Goal: Information Seeking & Learning: Learn about a topic

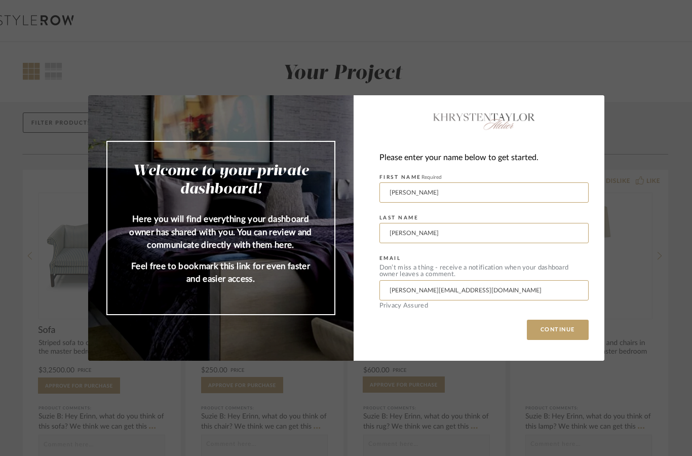
click at [562, 331] on button "CONTINUE" at bounding box center [558, 330] width 62 height 20
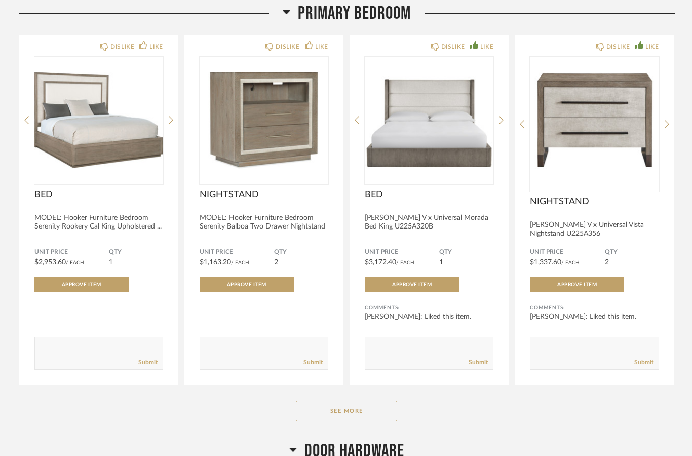
scroll to position [151, 0]
click at [629, 330] on div "[PERSON_NAME]: Liked this item." at bounding box center [594, 322] width 129 height 20
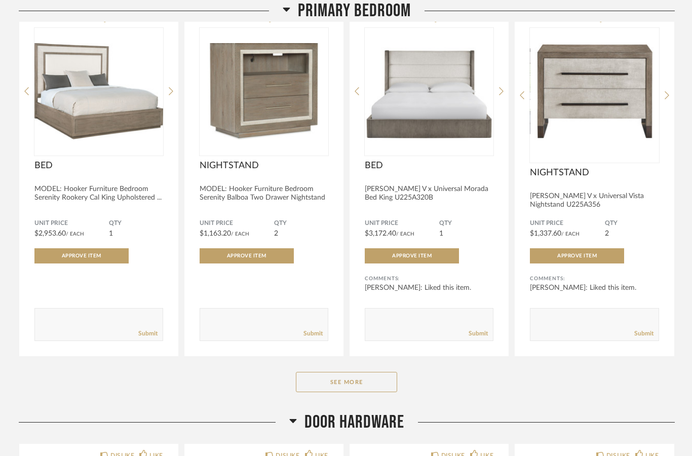
scroll to position [182, 0]
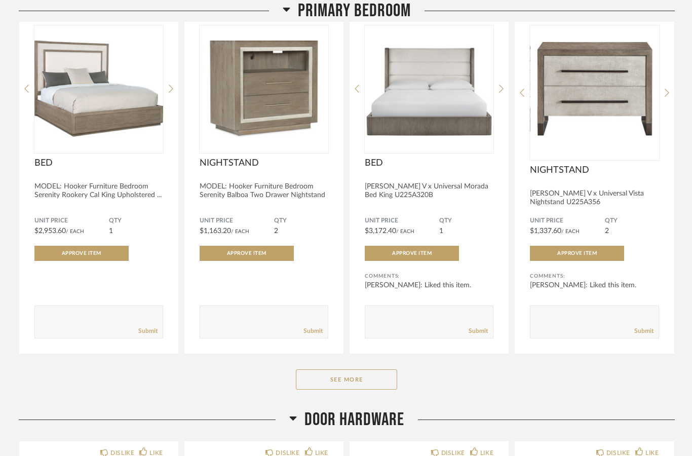
click at [342, 380] on button "See More" at bounding box center [346, 379] width 101 height 20
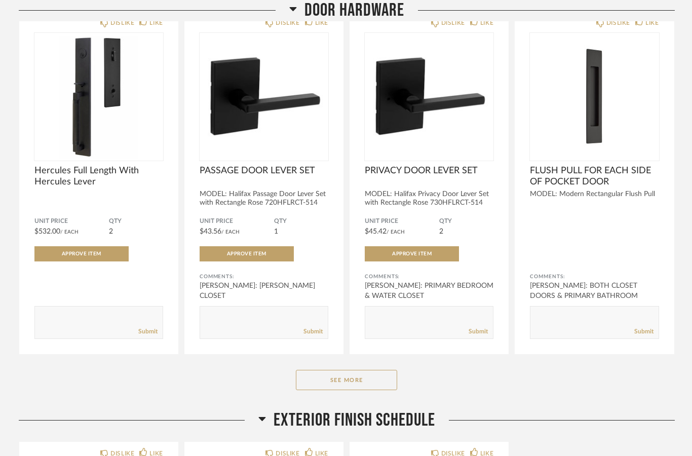
scroll to position [961, 0]
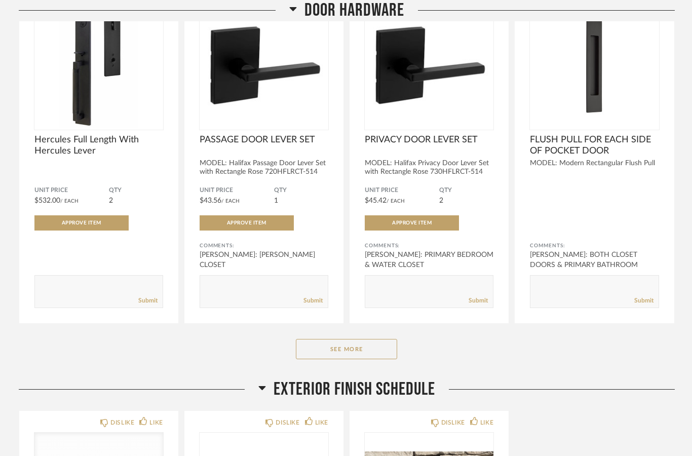
click at [356, 353] on button "See More" at bounding box center [346, 349] width 101 height 20
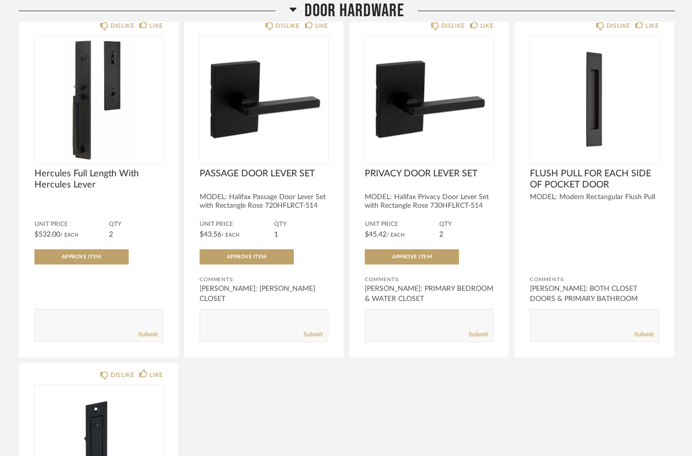
scroll to position [957, 0]
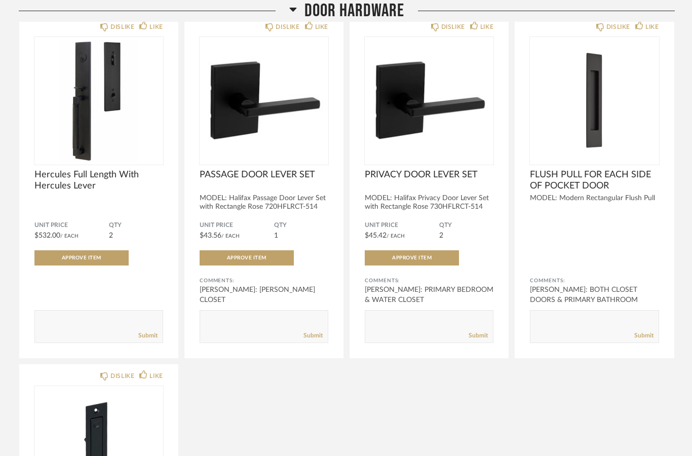
click at [606, 186] on span "FLUSH PULL FOR EACH SIDE OF POCKET DOOR" at bounding box center [594, 180] width 129 height 22
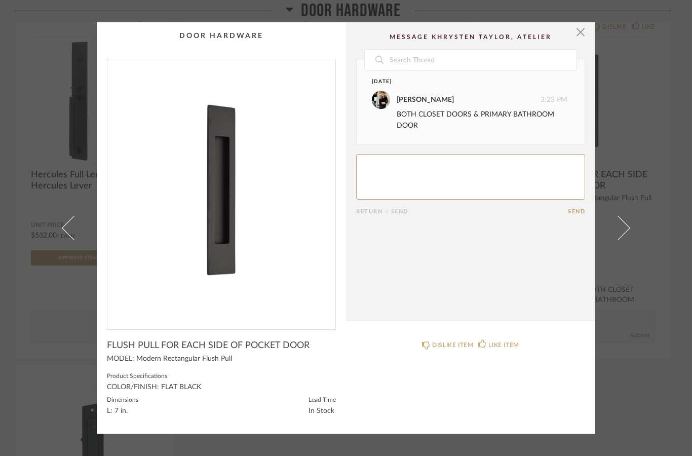
click at [621, 221] on span at bounding box center [618, 228] width 24 height 24
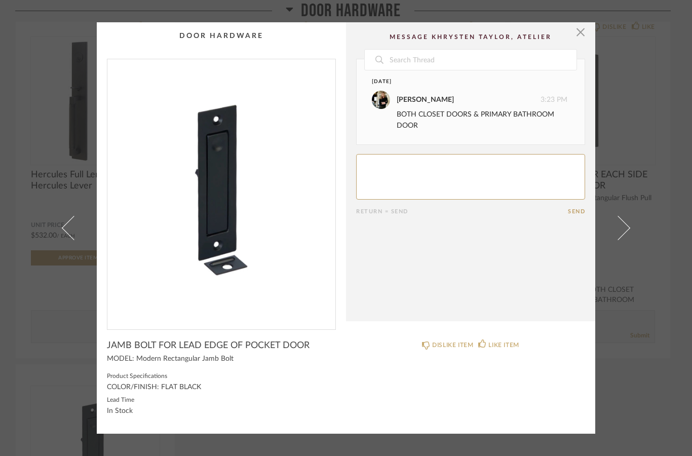
click at [61, 370] on link at bounding box center [67, 228] width 27 height 412
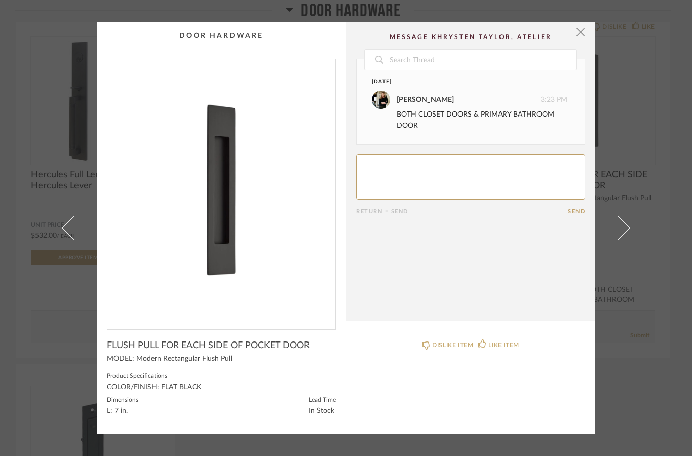
click at [631, 220] on link at bounding box center [623, 228] width 27 height 412
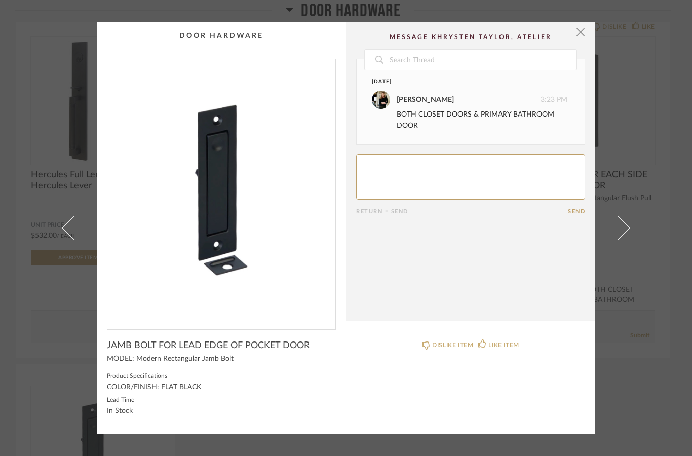
click at [243, 224] on img "0" at bounding box center [221, 190] width 228 height 262
click at [622, 225] on span at bounding box center [618, 228] width 24 height 24
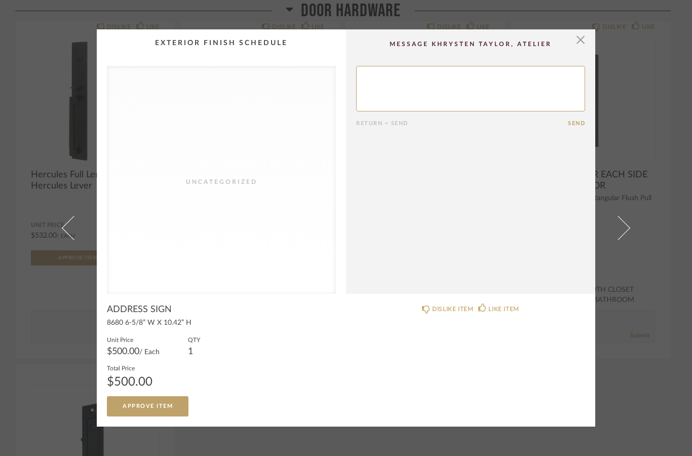
click at [49, 330] on div "× Uncategorized Return = Send Send ADDRESS SIGN 8680 6-5/8” W X 10.42” H Unit P…" at bounding box center [346, 228] width 692 height 456
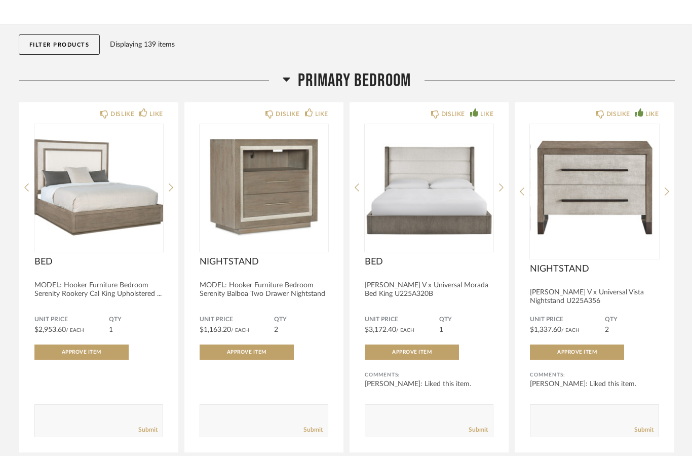
scroll to position [83, 0]
click at [269, 284] on div "MODEL: Hooker Furniture Bedroom Serenity Balboa Two Drawer Nightstand" at bounding box center [264, 290] width 129 height 17
click at [279, 289] on div "MODEL: Hooker Furniture Bedroom Serenity Balboa Two Drawer Nightstand" at bounding box center [264, 290] width 129 height 17
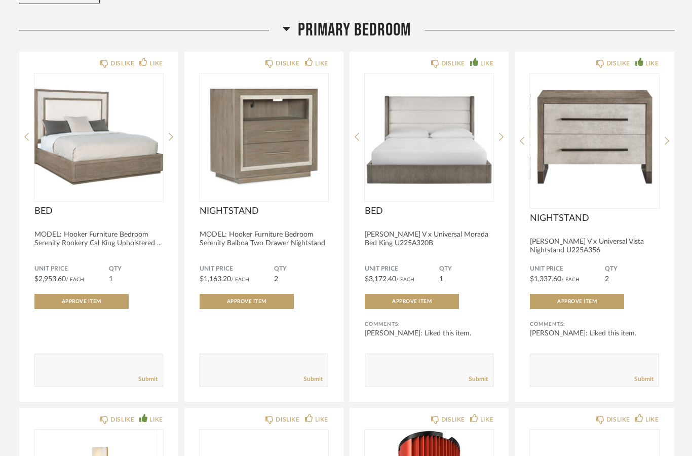
scroll to position [115, 0]
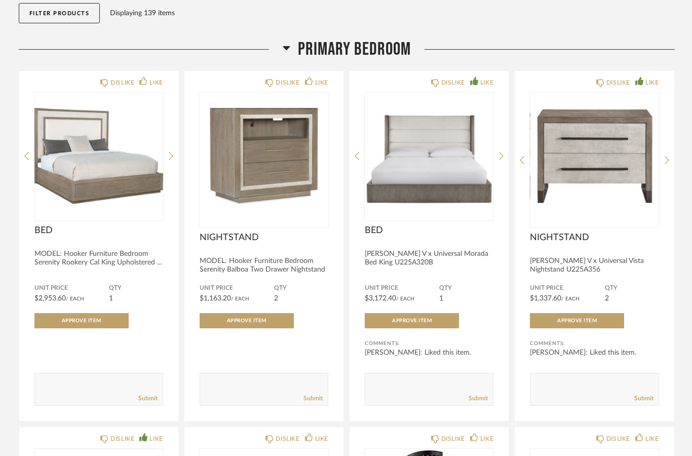
click at [0, 0] on img at bounding box center [0, 0] width 0 height 0
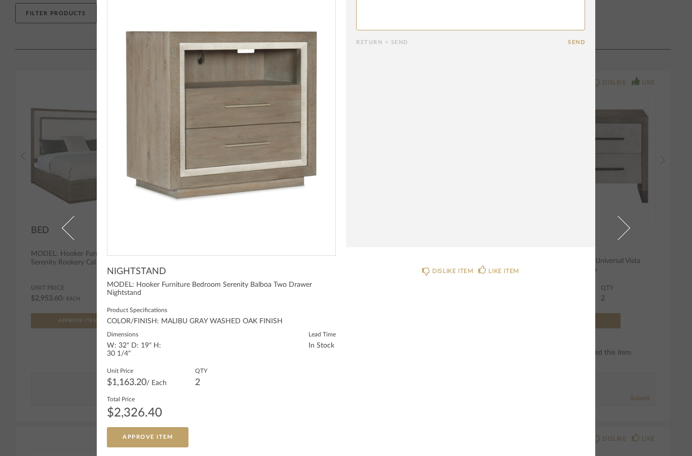
scroll to position [51, 0]
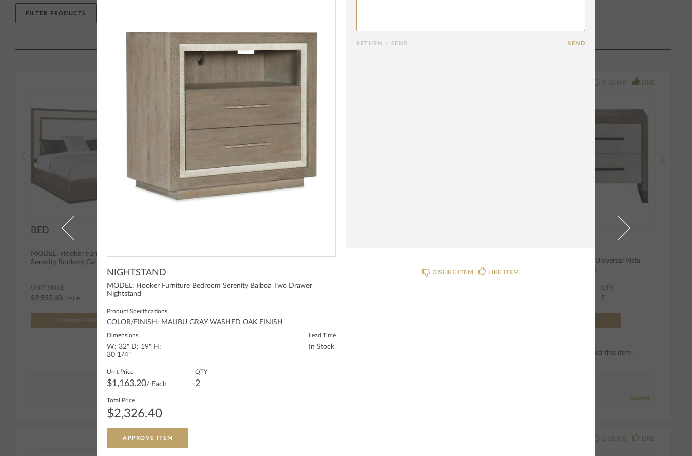
click at [65, 232] on link at bounding box center [67, 228] width 27 height 456
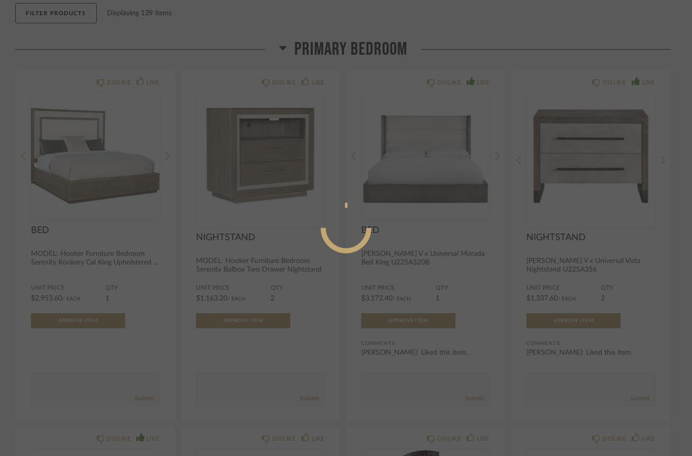
scroll to position [0, 0]
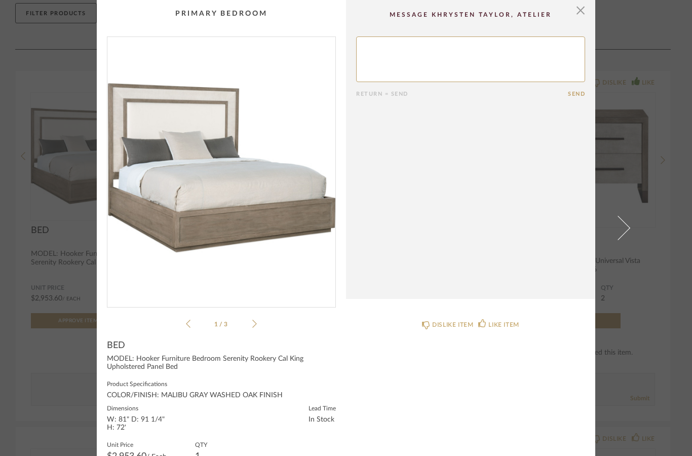
click at [629, 222] on link at bounding box center [623, 228] width 27 height 456
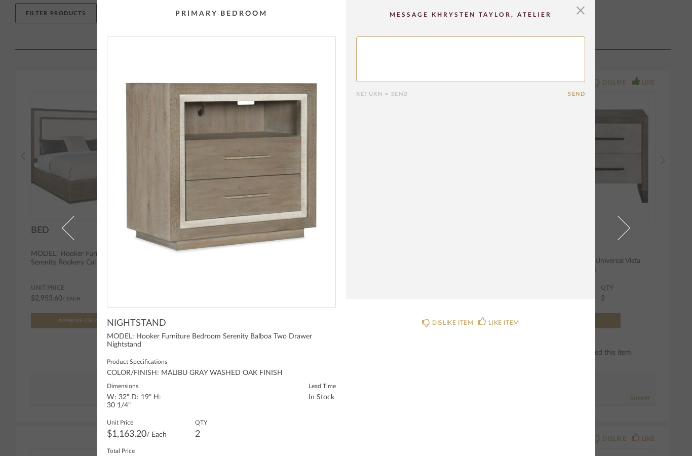
click at [658, 209] on div "× Return = Send Send NIGHTSTAND MODEL: Hooker Furniture Bedroom Serenity Balboa…" at bounding box center [346, 228] width 692 height 456
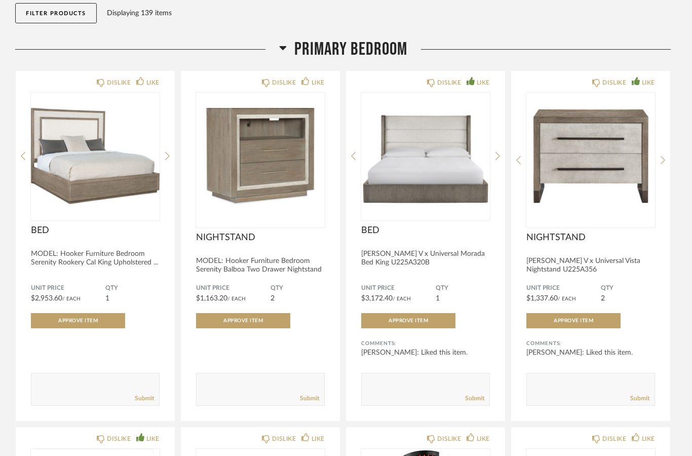
scroll to position [115, 0]
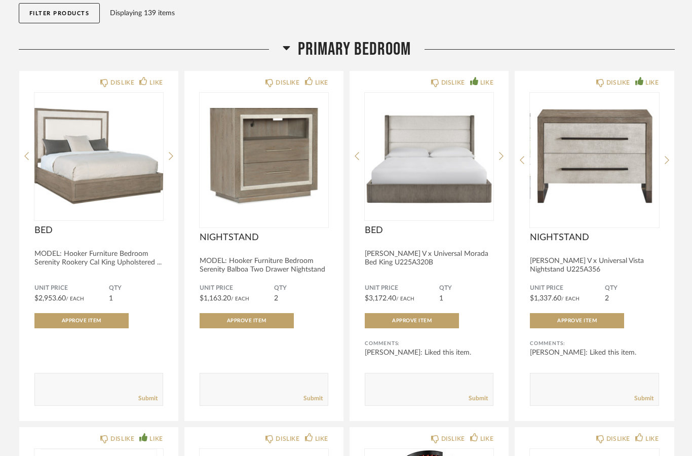
click at [622, 180] on img "0" at bounding box center [594, 156] width 129 height 127
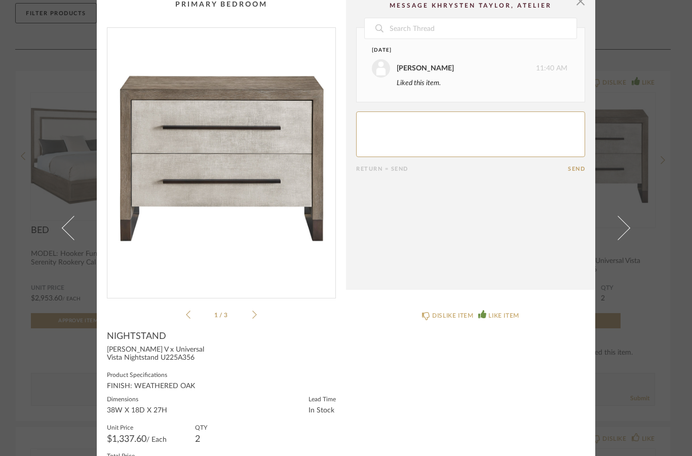
scroll to position [8, 0]
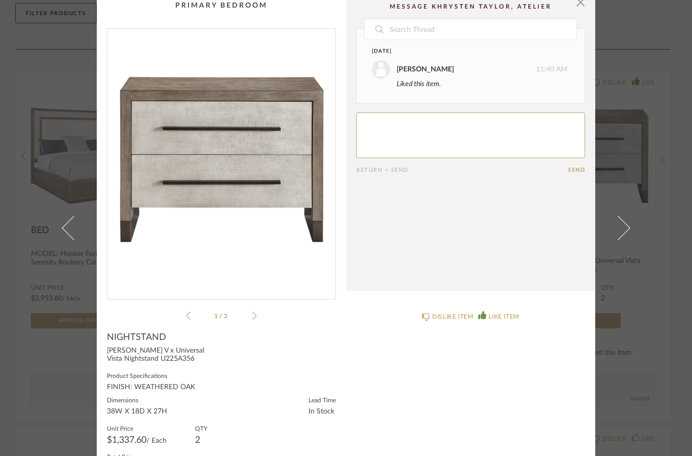
click at [64, 235] on link at bounding box center [67, 228] width 27 height 456
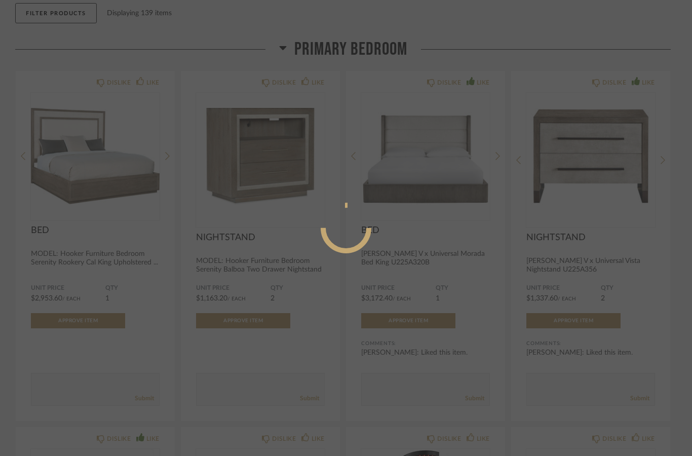
scroll to position [0, 0]
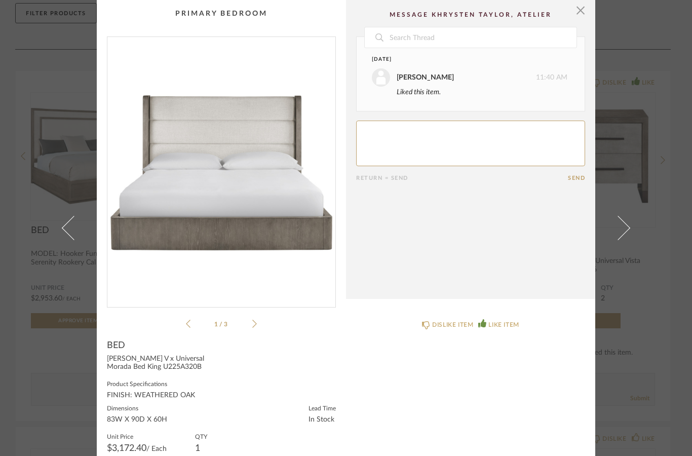
click at [65, 206] on link at bounding box center [67, 228] width 27 height 456
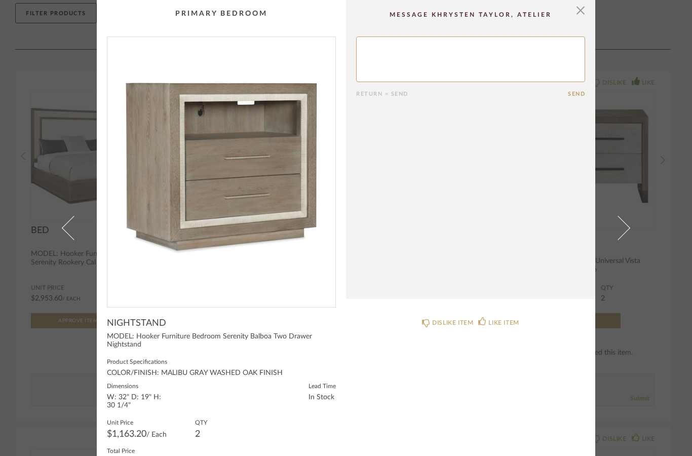
click at [675, 218] on div "× Return = Send Send NIGHTSTAND MODEL: Hooker Furniture Bedroom Serenity Balboa…" at bounding box center [346, 228] width 692 height 456
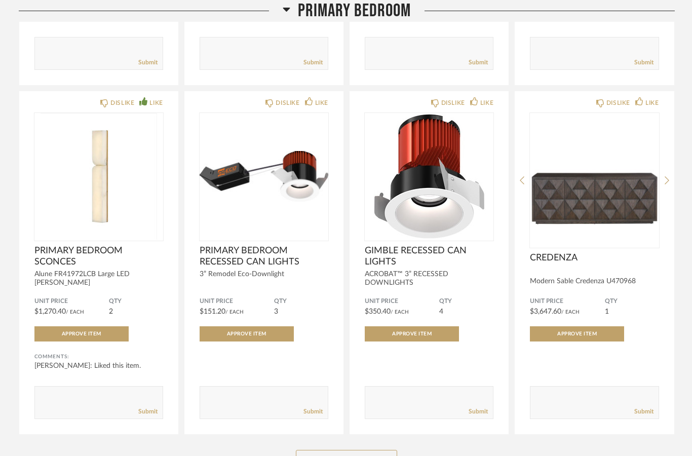
scroll to position [451, 0]
click at [605, 211] on img "0" at bounding box center [594, 176] width 129 height 127
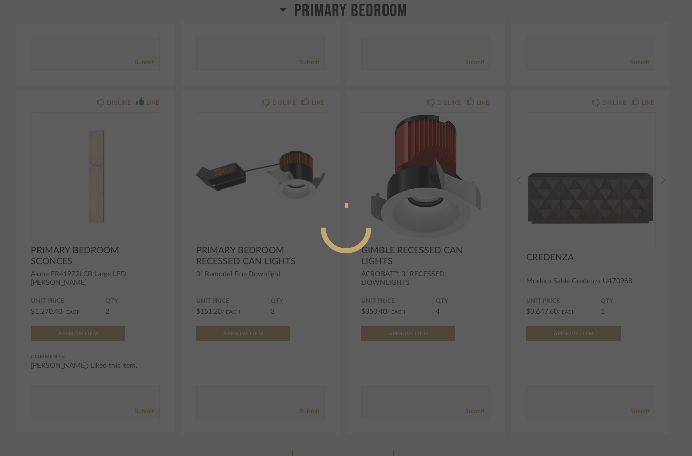
scroll to position [0, 0]
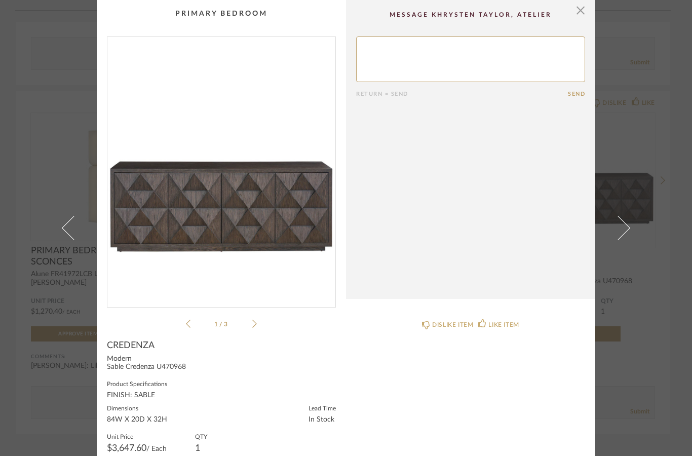
click at [262, 250] on img "0" at bounding box center [221, 168] width 228 height 262
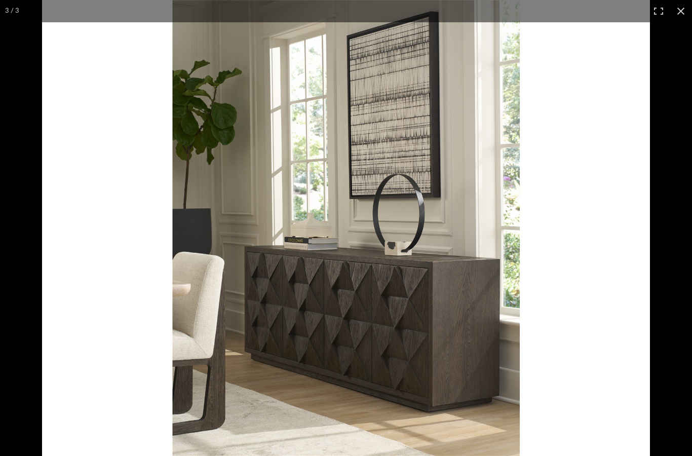
click at [593, 231] on img at bounding box center [346, 228] width 608 height 456
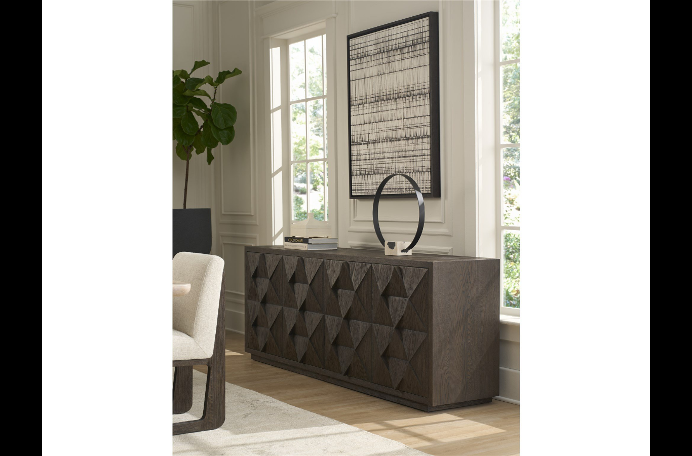
click at [25, 153] on div at bounding box center [346, 228] width 692 height 456
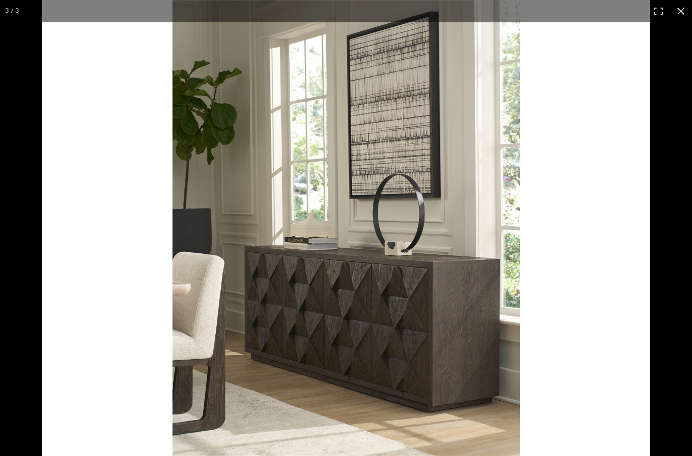
click at [21, 124] on div at bounding box center [346, 228] width 692 height 456
click at [22, 125] on div at bounding box center [346, 228] width 692 height 456
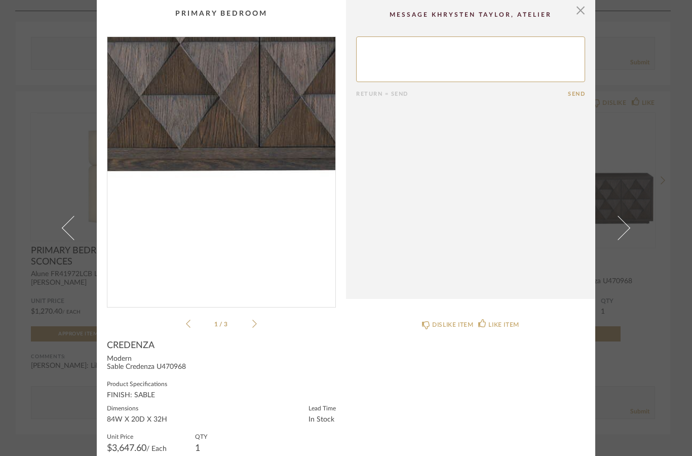
click at [34, 145] on div "× 1 / 3 Return = Send Send CREDENZA Modern Sable Credenza U470968 Product Speci…" at bounding box center [346, 228] width 692 height 456
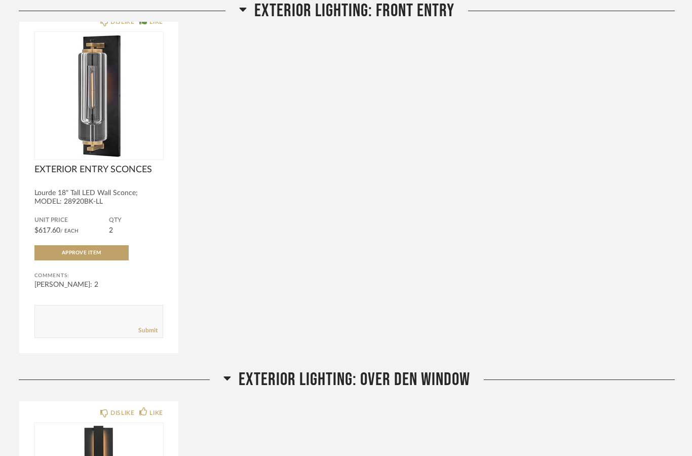
scroll to position [3680, 0]
